Goal: Find specific page/section: Find specific page/section

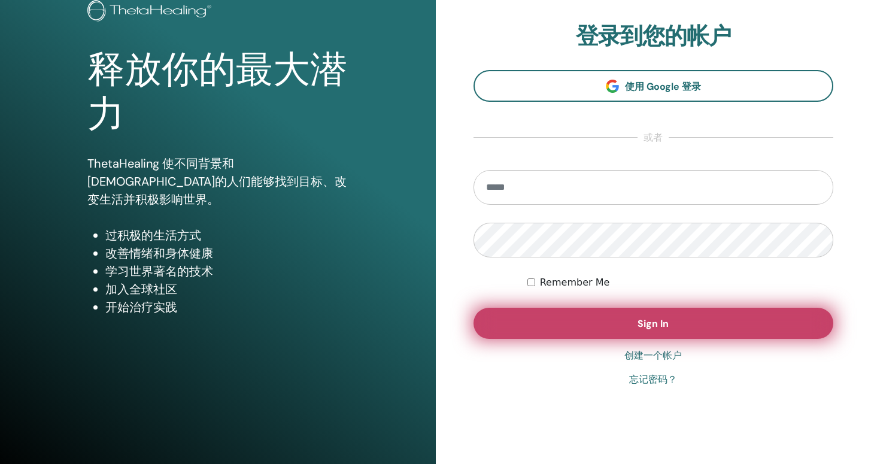
scroll to position [111, 0]
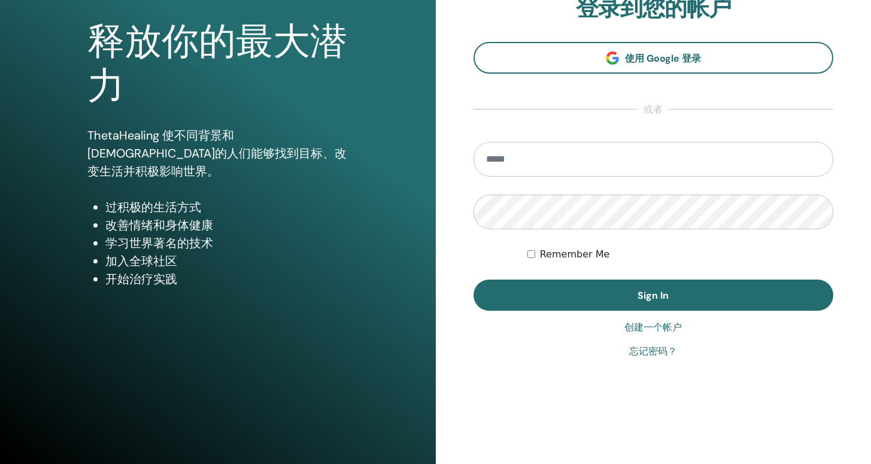
type input "**********"
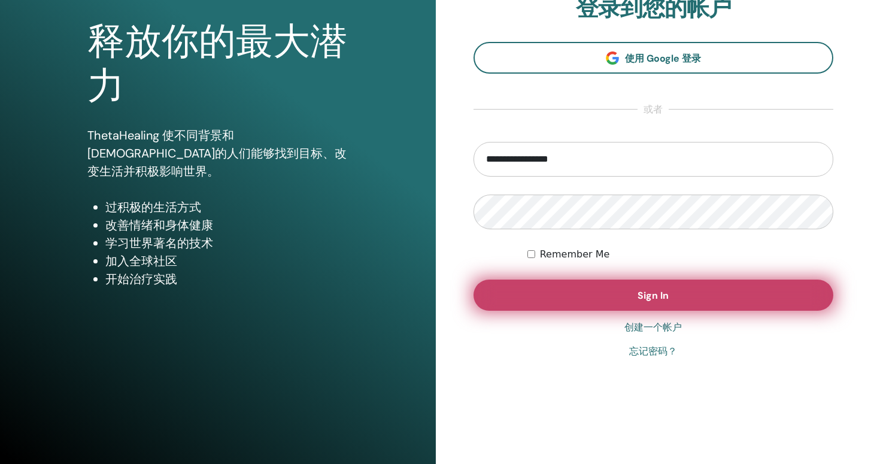
click at [575, 285] on button "Sign In" at bounding box center [654, 295] width 360 height 31
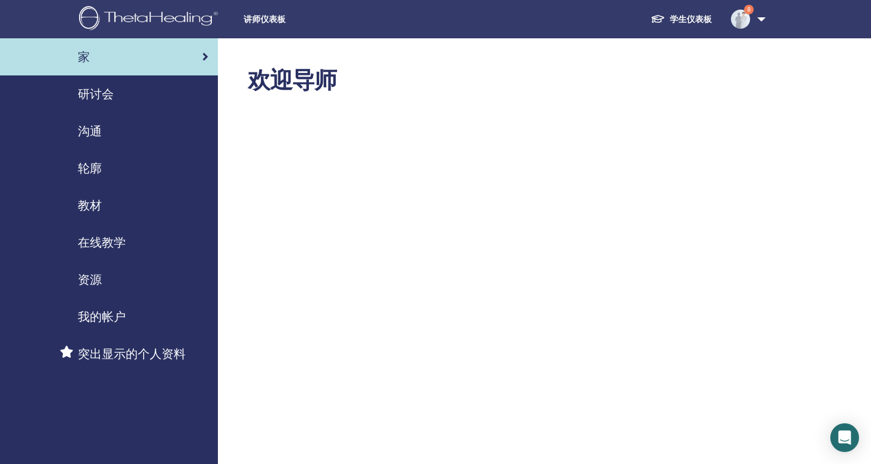
click at [109, 92] on span "研讨会" at bounding box center [96, 94] width 36 height 18
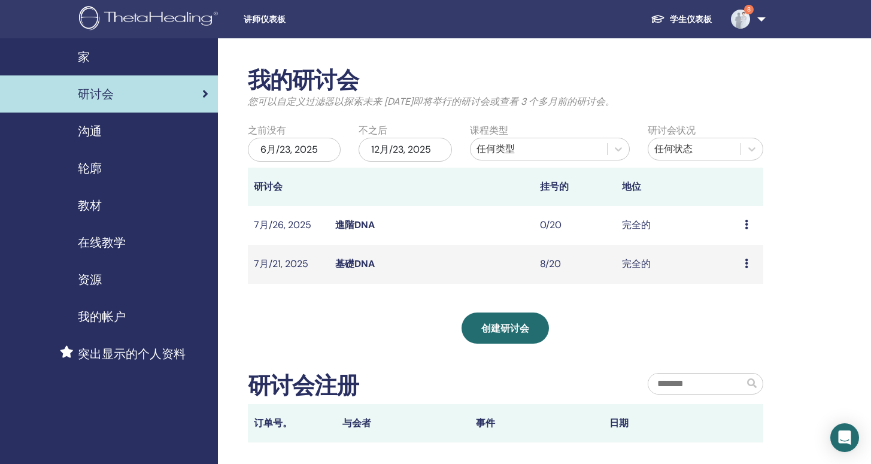
click at [695, 12] on link "学生仪表板" at bounding box center [681, 19] width 80 height 22
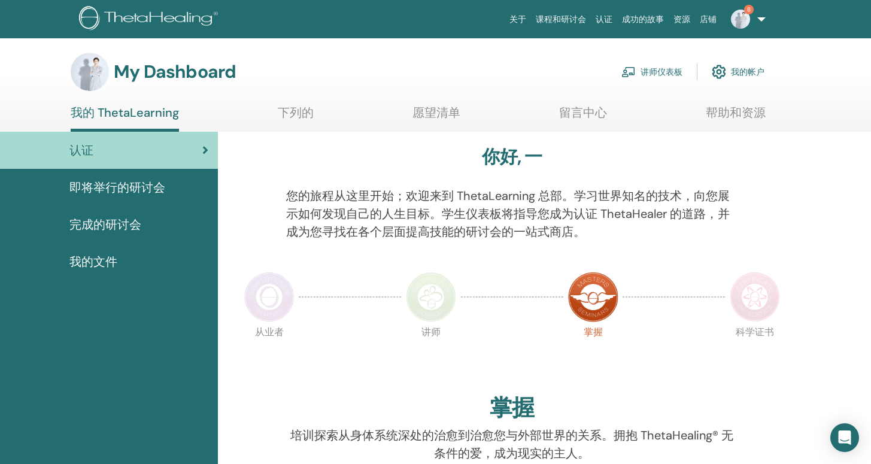
click at [760, 295] on img at bounding box center [755, 297] width 50 height 50
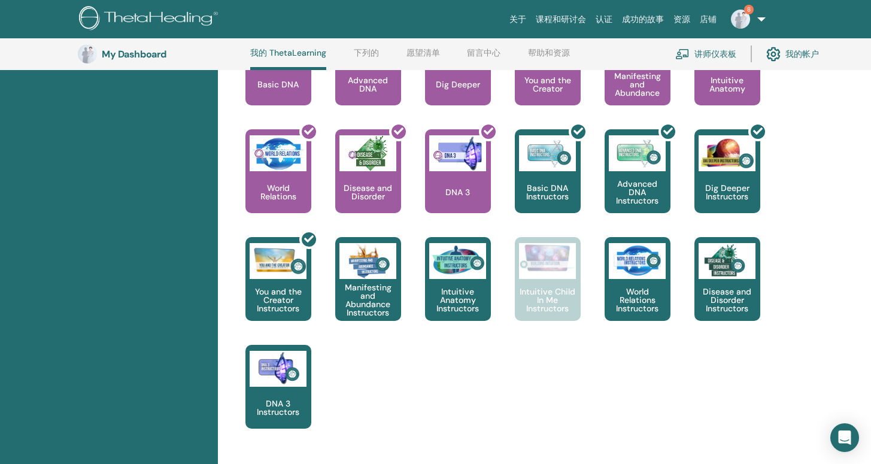
scroll to position [540, 0]
